Goal: Browse casually

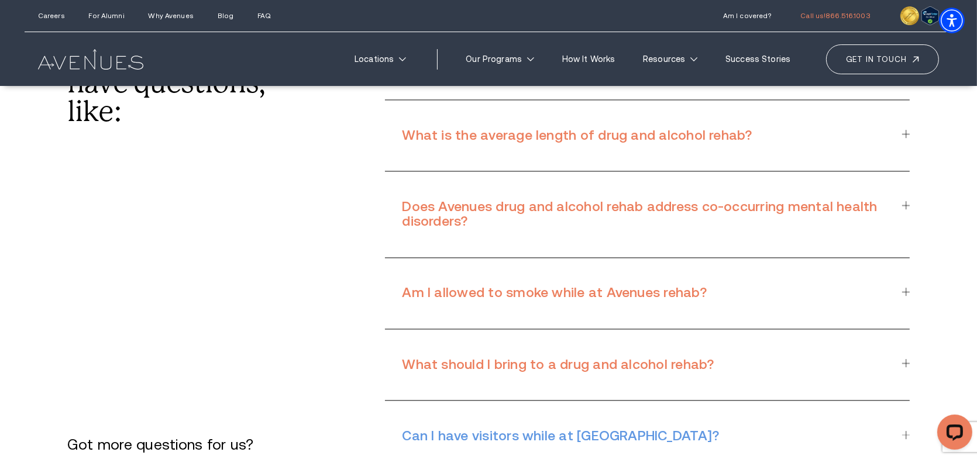
scroll to position [8488, 0]
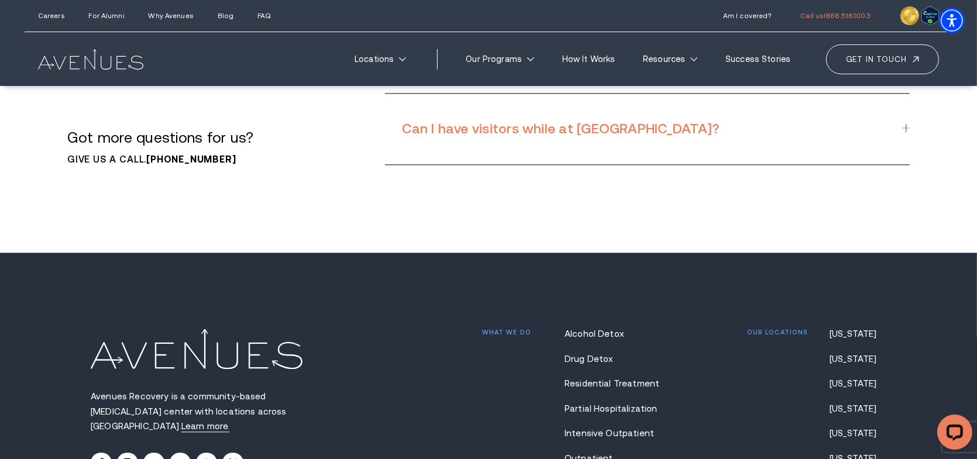
scroll to position [9062, 0]
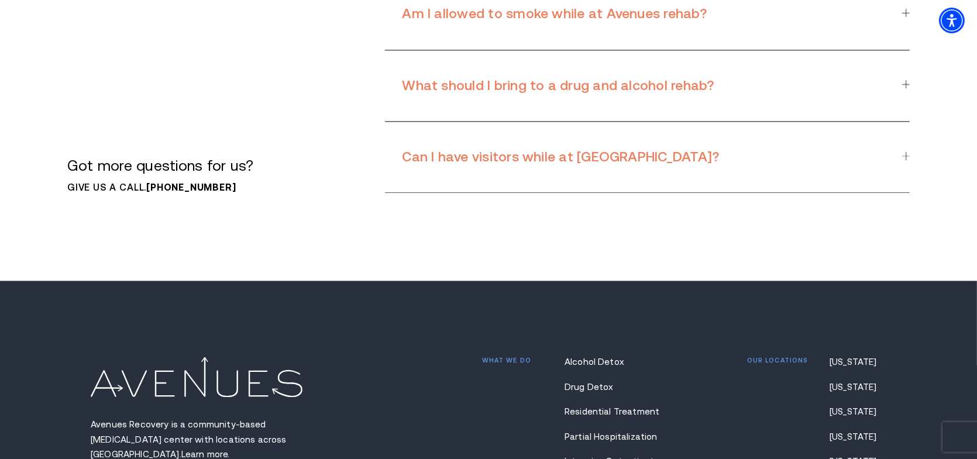
drag, startPoint x: 982, startPoint y: 50, endPoint x: 892, endPoint y: 404, distance: 365.4
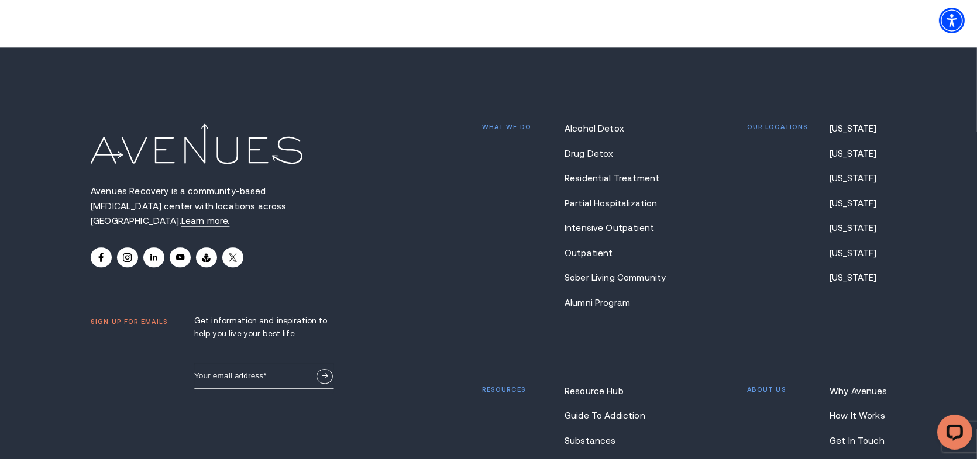
scroll to position [9249, 0]
